Goal: Information Seeking & Learning: Learn about a topic

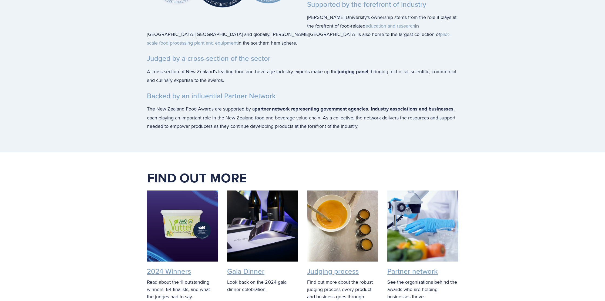
scroll to position [1024, 0]
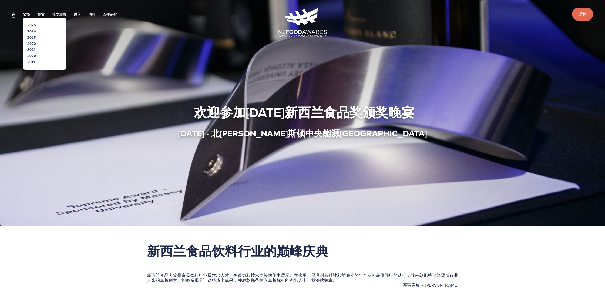
click at [34, 31] on font "2024" at bounding box center [31, 31] width 9 height 5
